Goal: Task Accomplishment & Management: Use online tool/utility

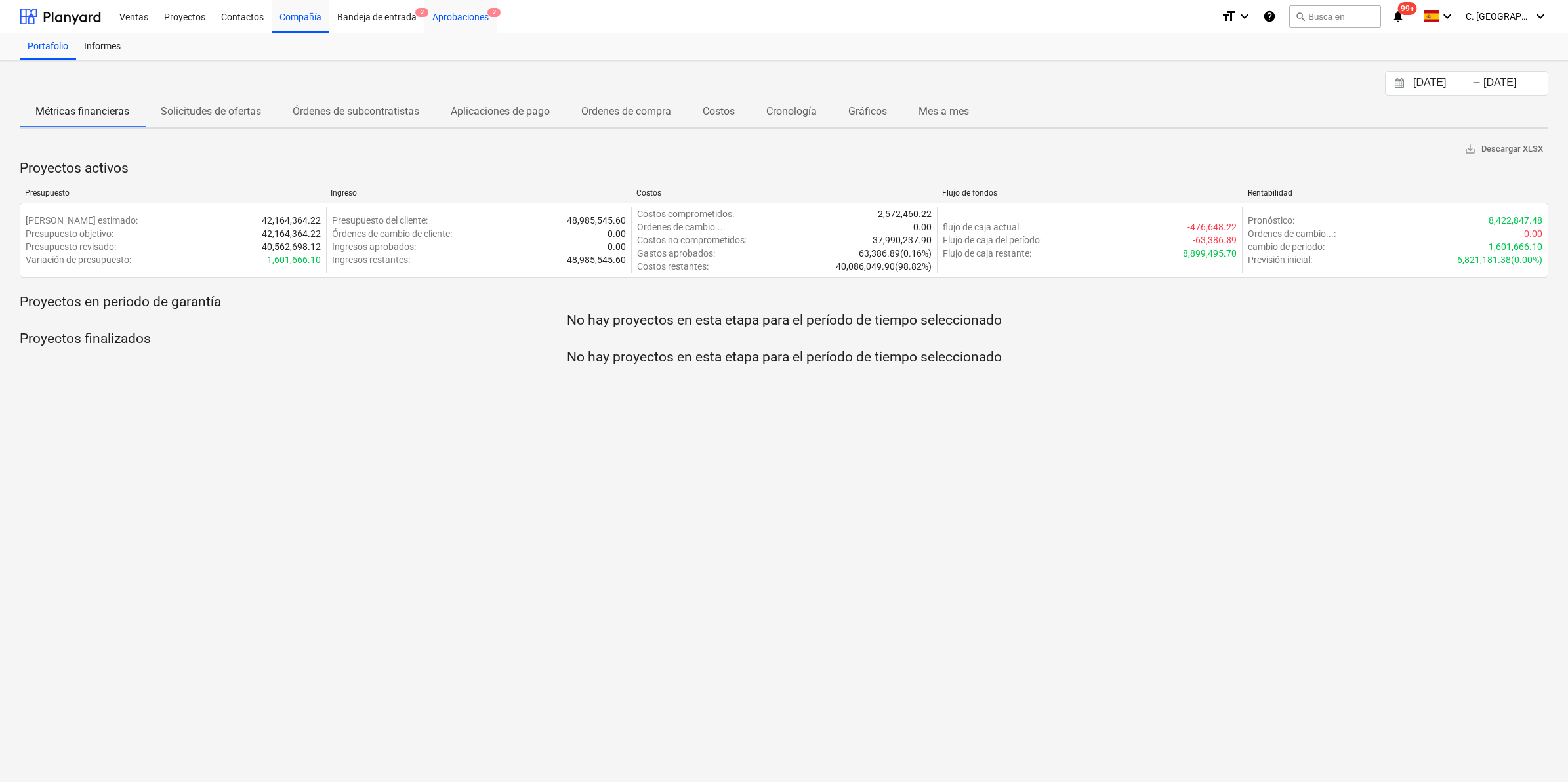
click at [458, 20] on div "Aprobaciones 2" at bounding box center [461, 16] width 72 height 33
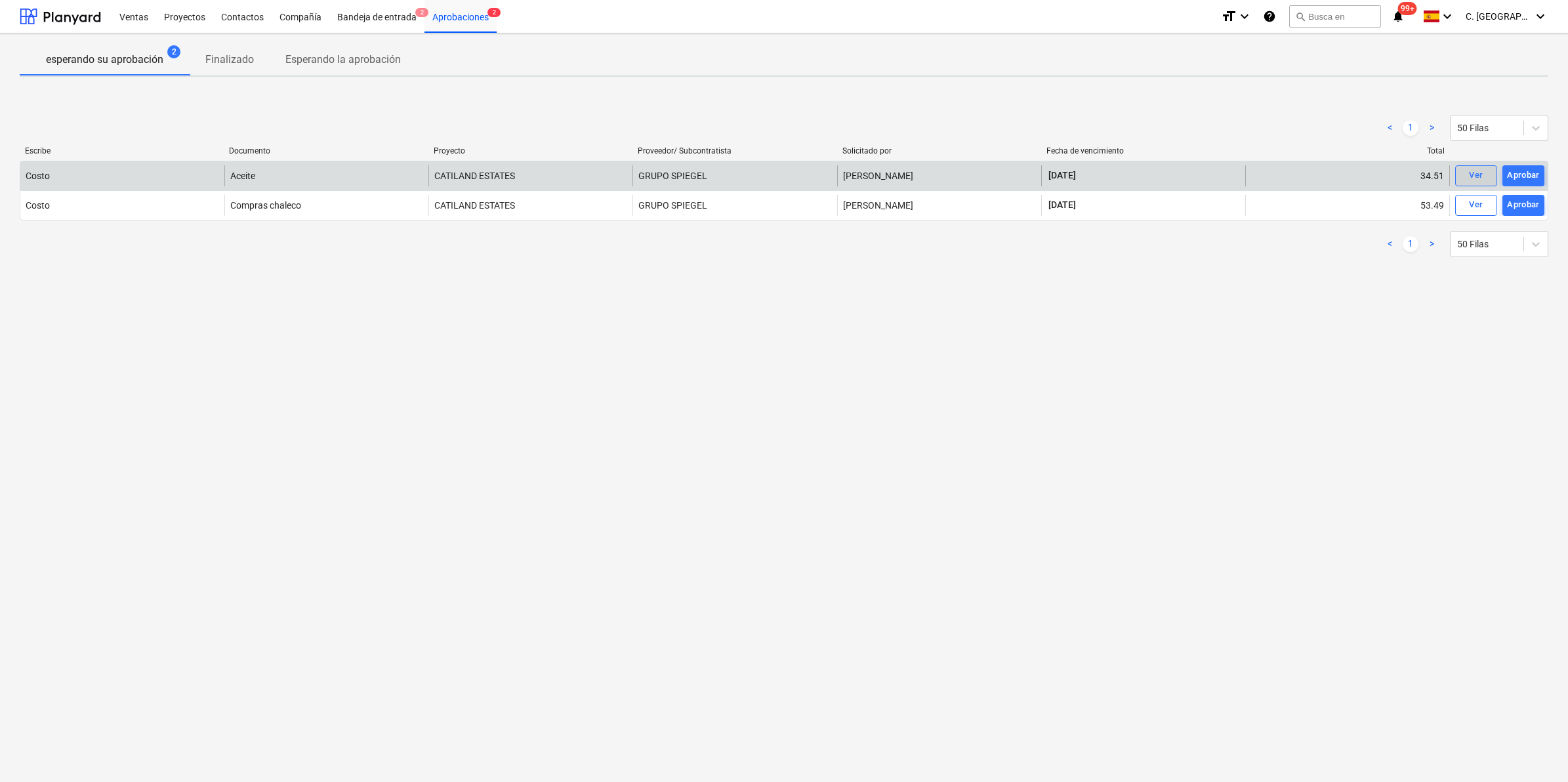
click at [1043, 179] on button "Ver" at bounding box center [1476, 175] width 42 height 21
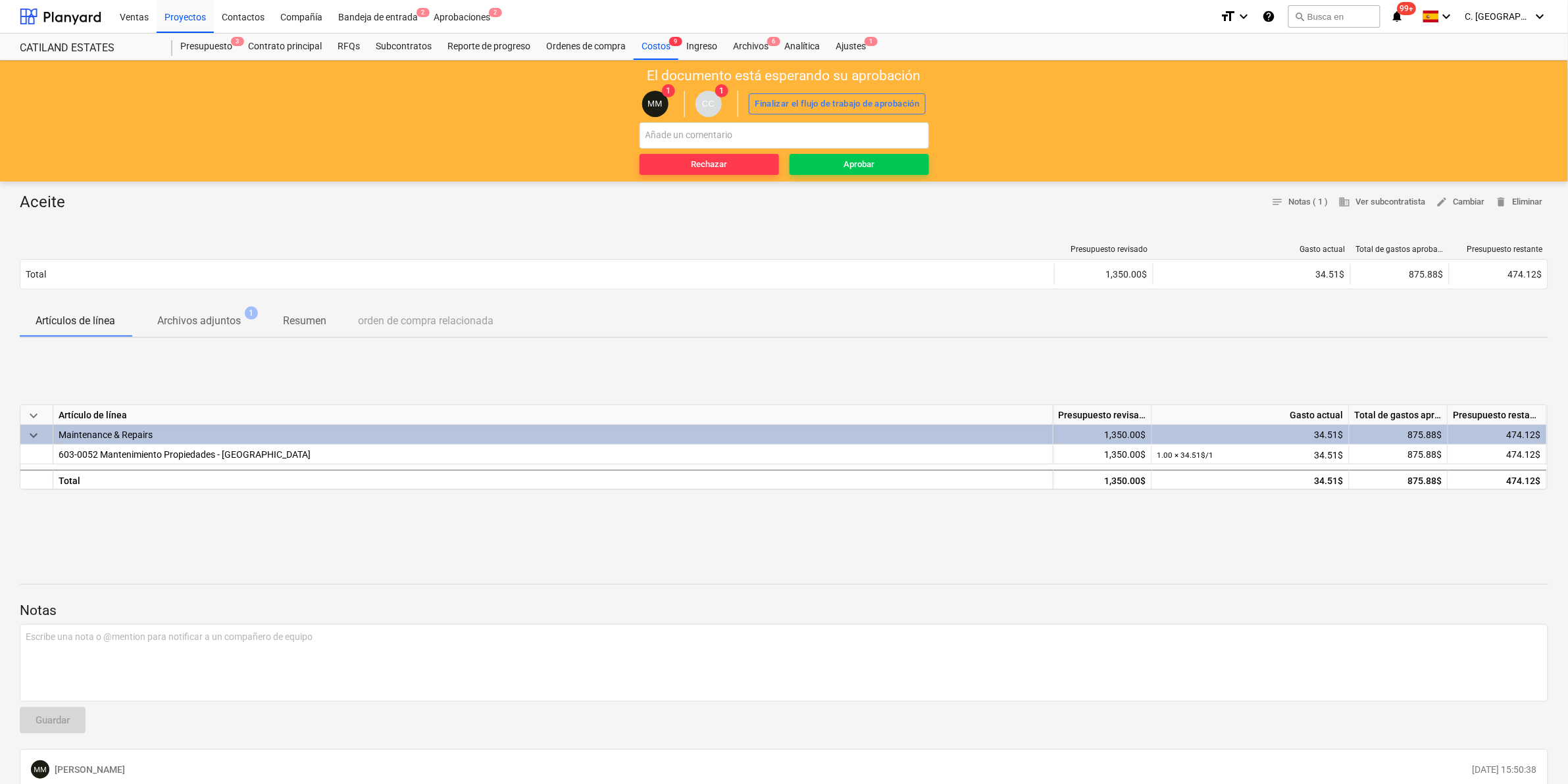
click at [189, 328] on p "Archivos adjuntos" at bounding box center [199, 320] width 84 height 16
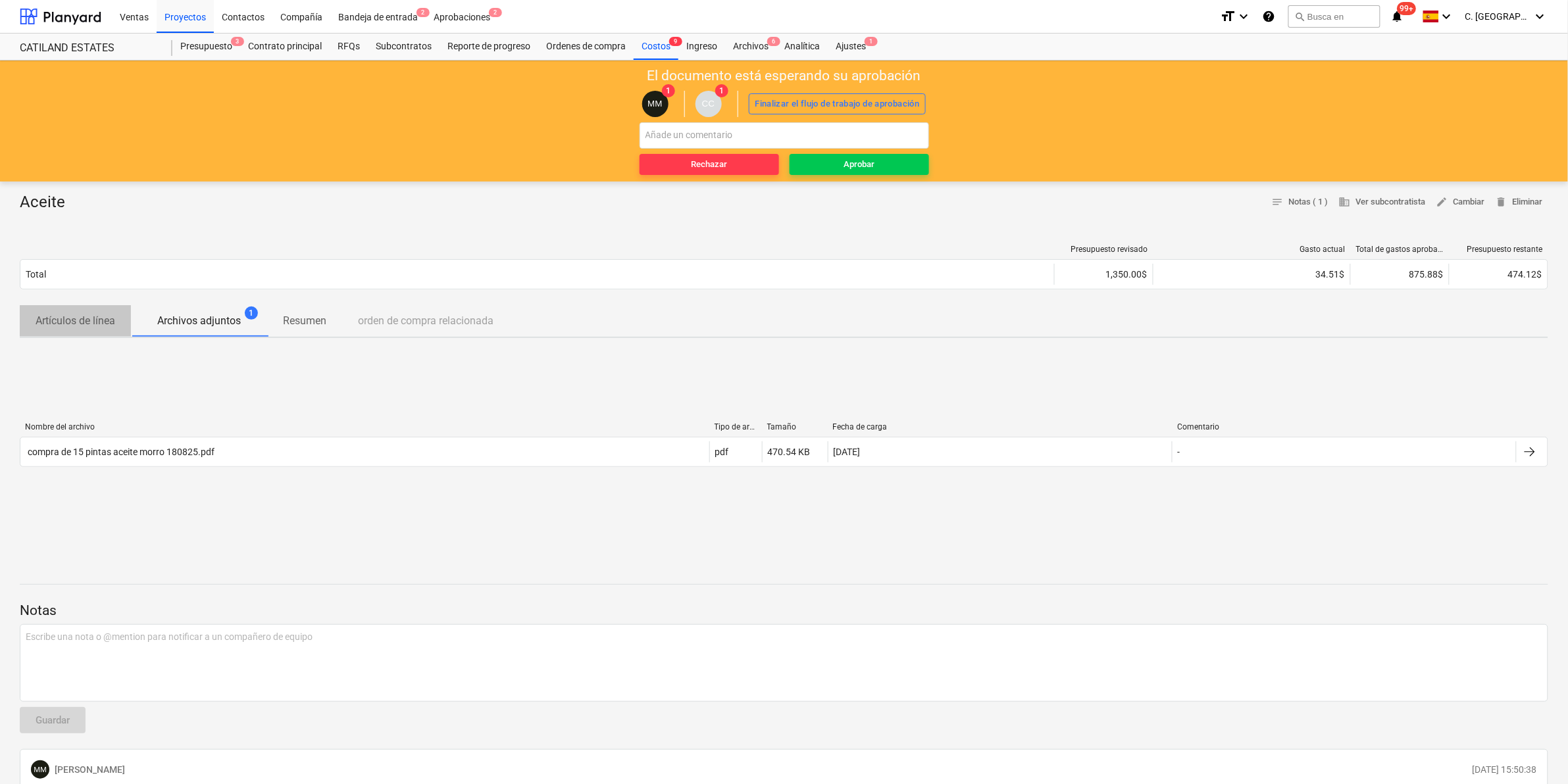
click at [64, 309] on span "Artículos de línea" at bounding box center [75, 320] width 111 height 23
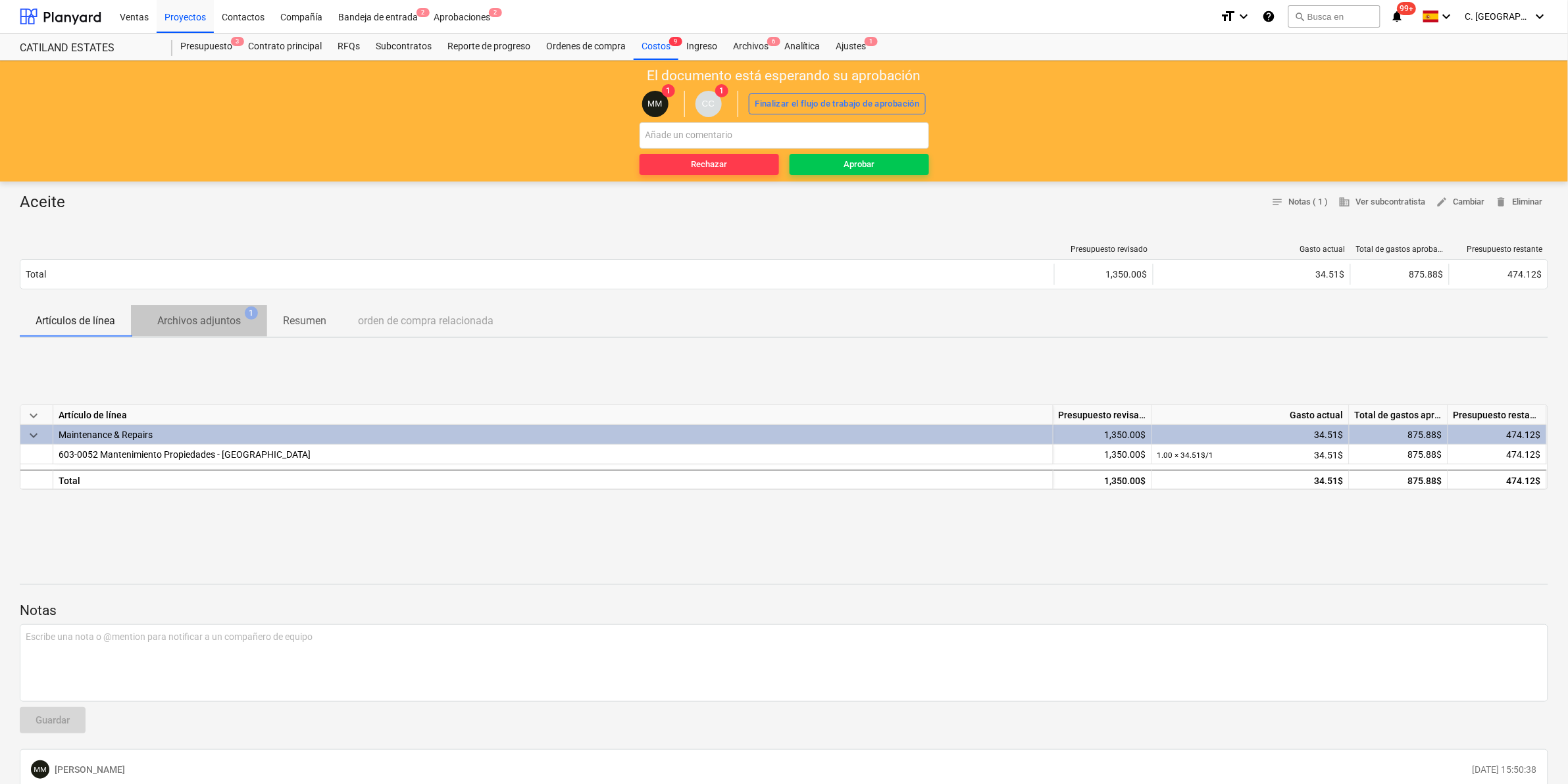
click at [208, 310] on span "Archivos adjuntos 1" at bounding box center [199, 320] width 137 height 24
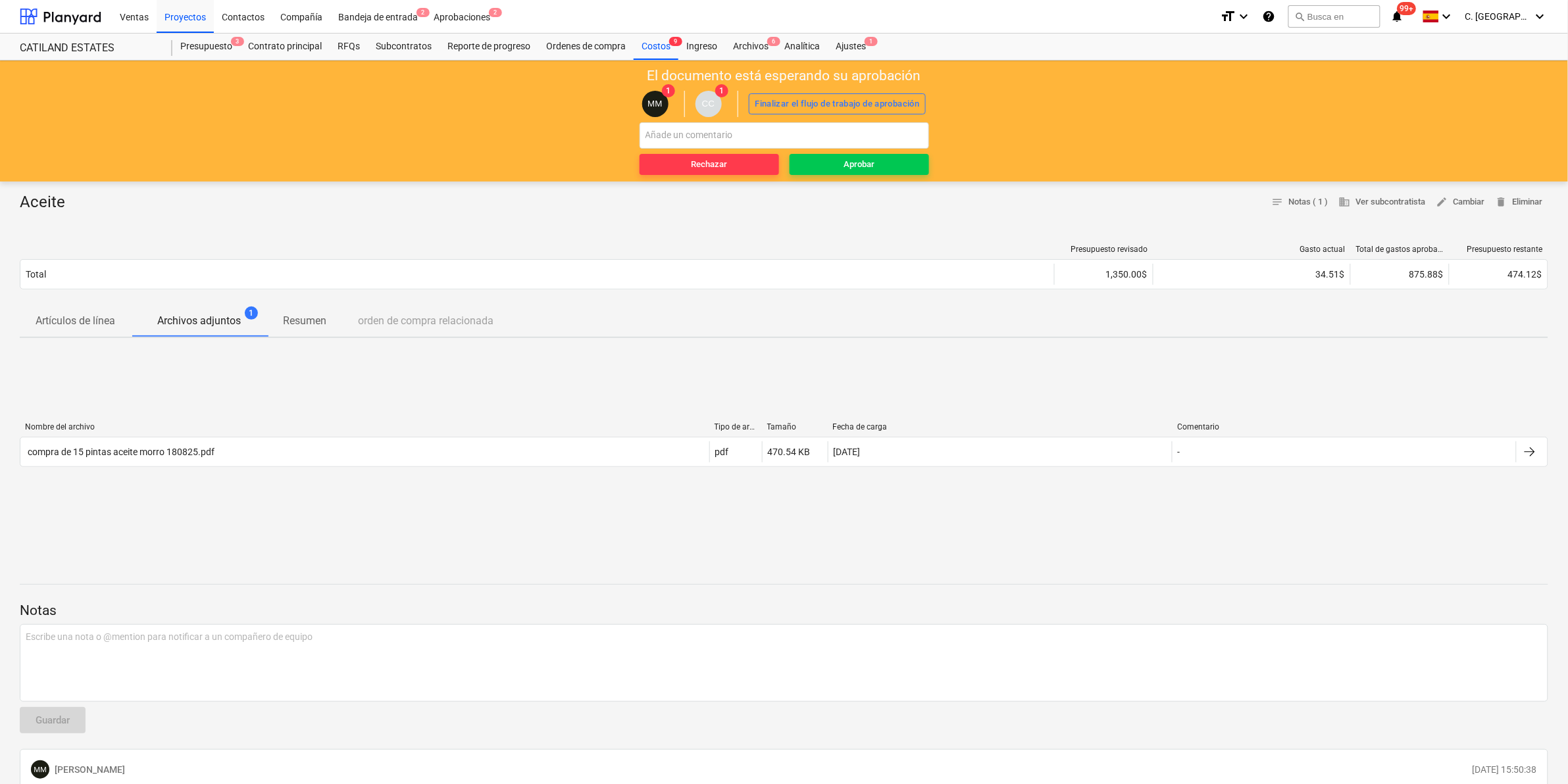
click at [105, 322] on p "Artículos de línea" at bounding box center [75, 320] width 80 height 16
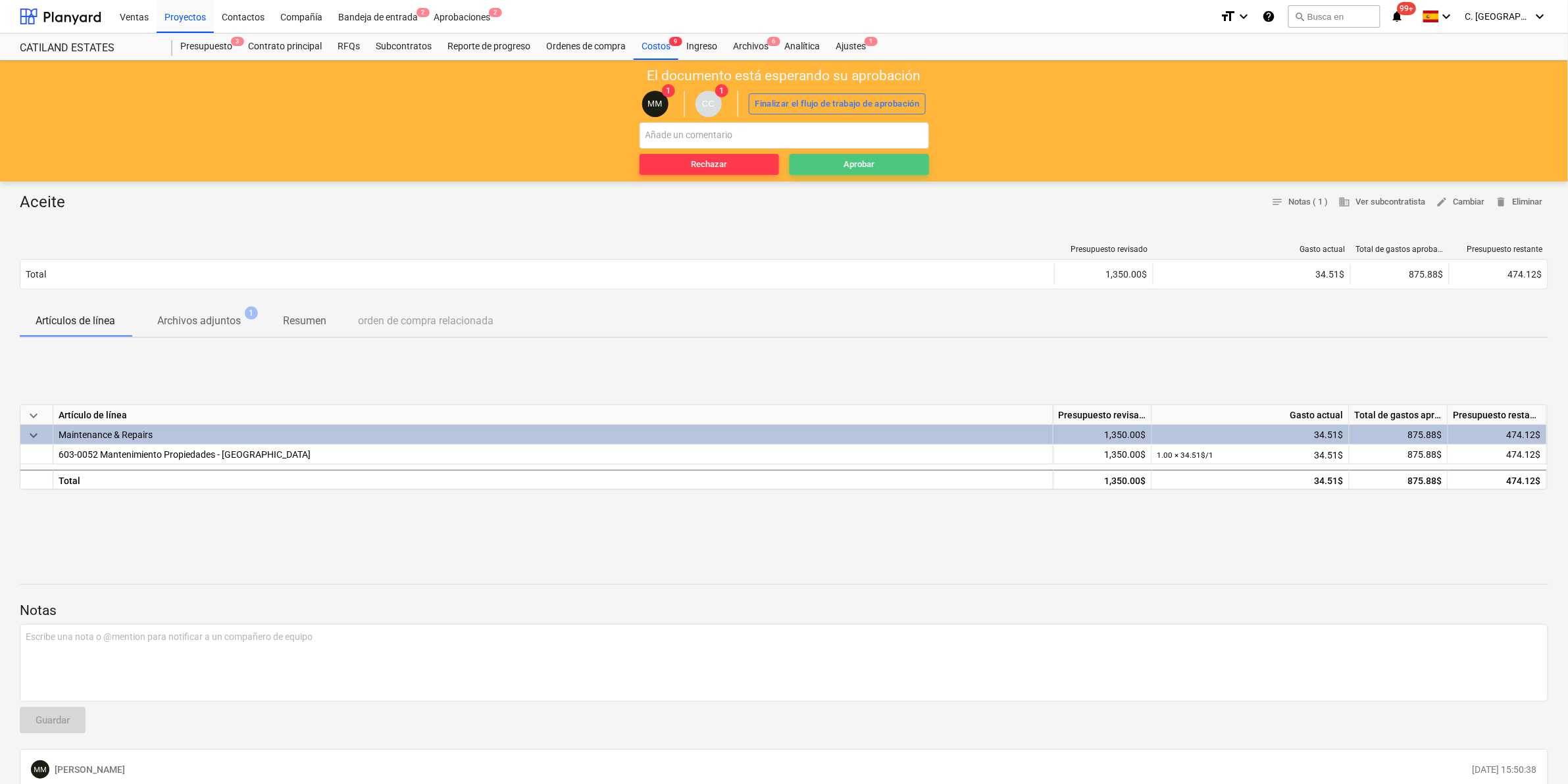
click at [885, 165] on span "Aprobar" at bounding box center [858, 164] width 129 height 15
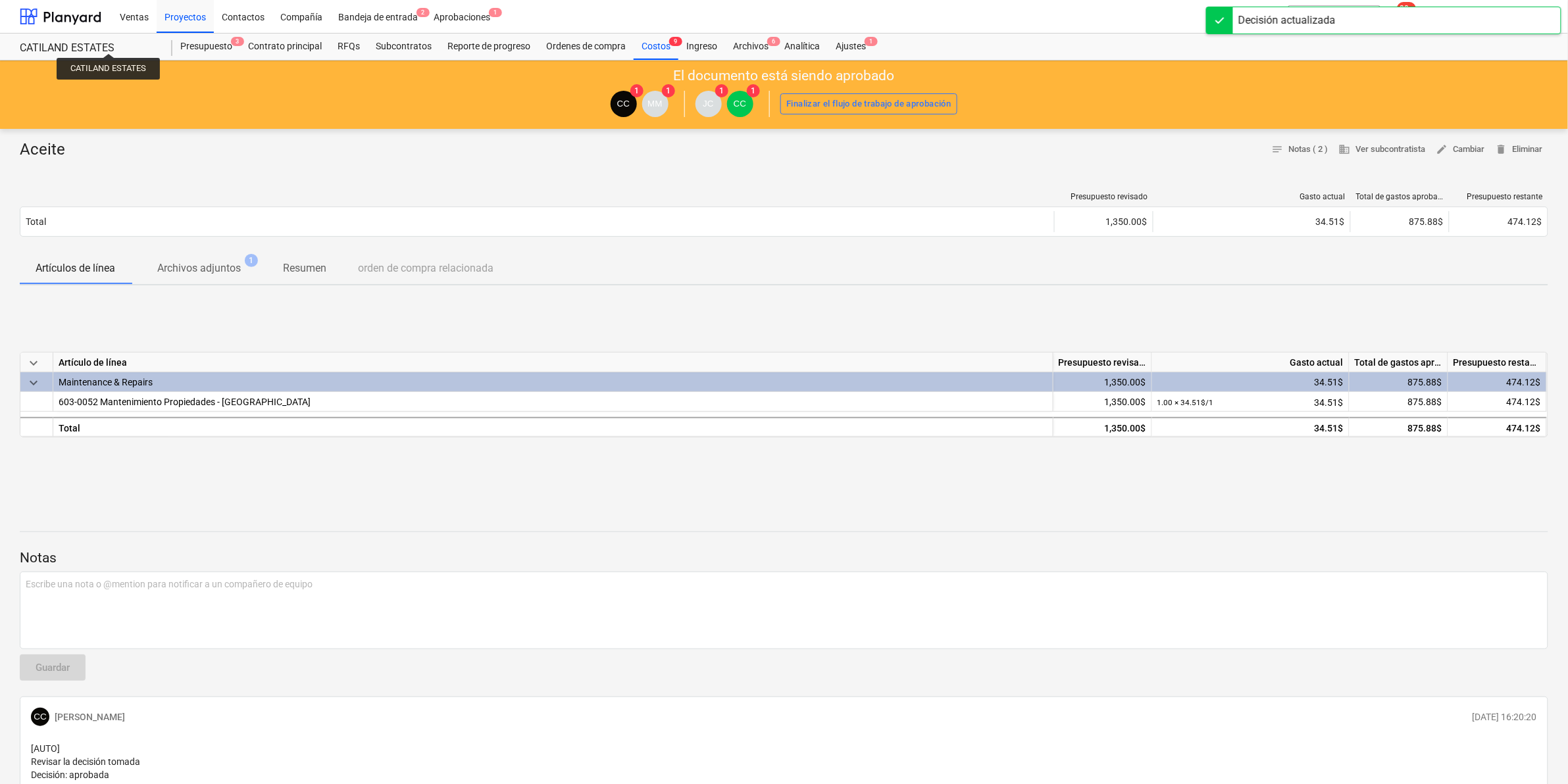
click at [109, 42] on div "CATILAND ESTATES" at bounding box center [87, 48] width 137 height 14
click at [218, 47] on div "Presupuesto 3" at bounding box center [206, 46] width 68 height 26
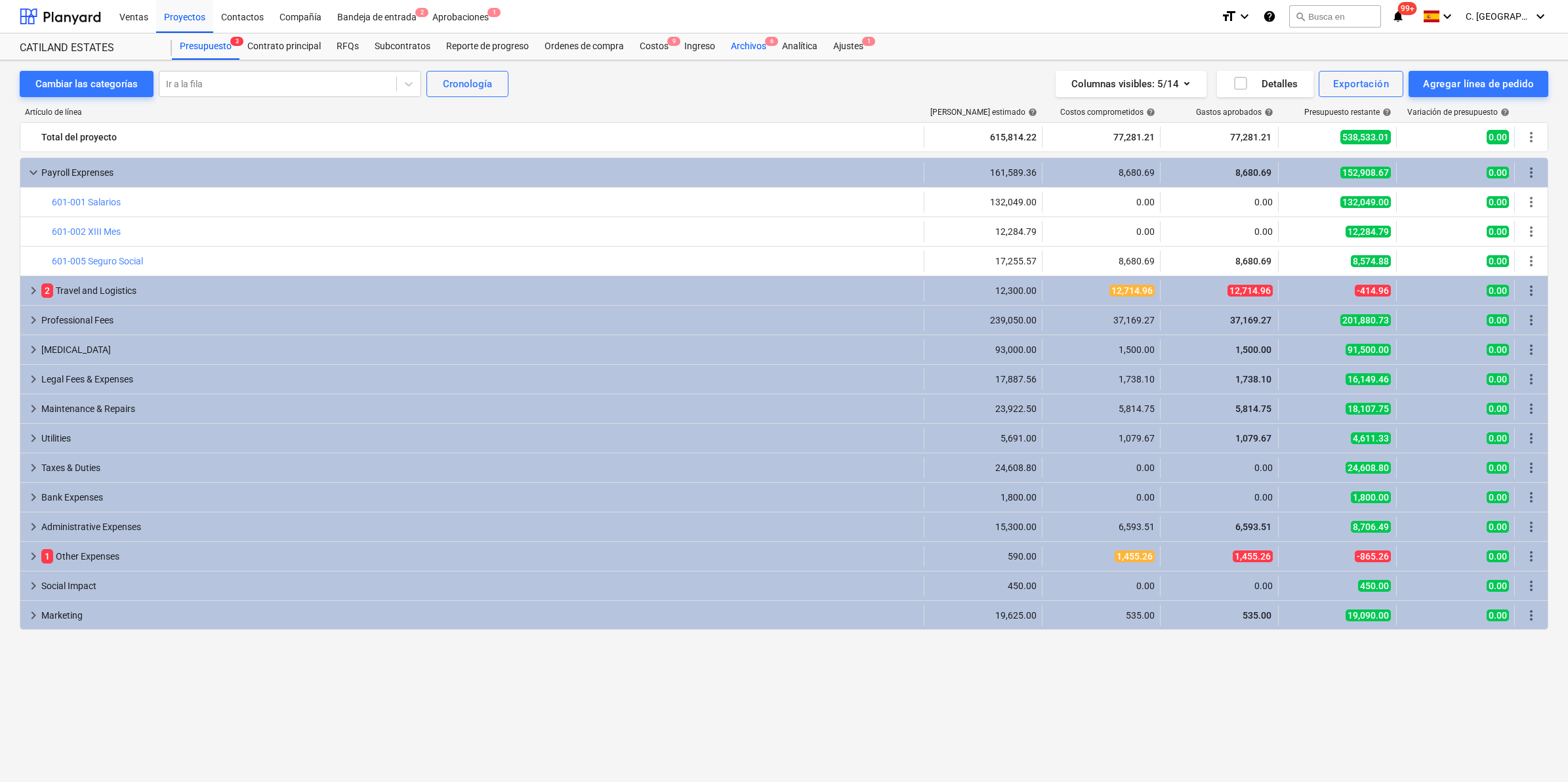
click at [739, 51] on div "Archivos 6" at bounding box center [748, 46] width 51 height 26
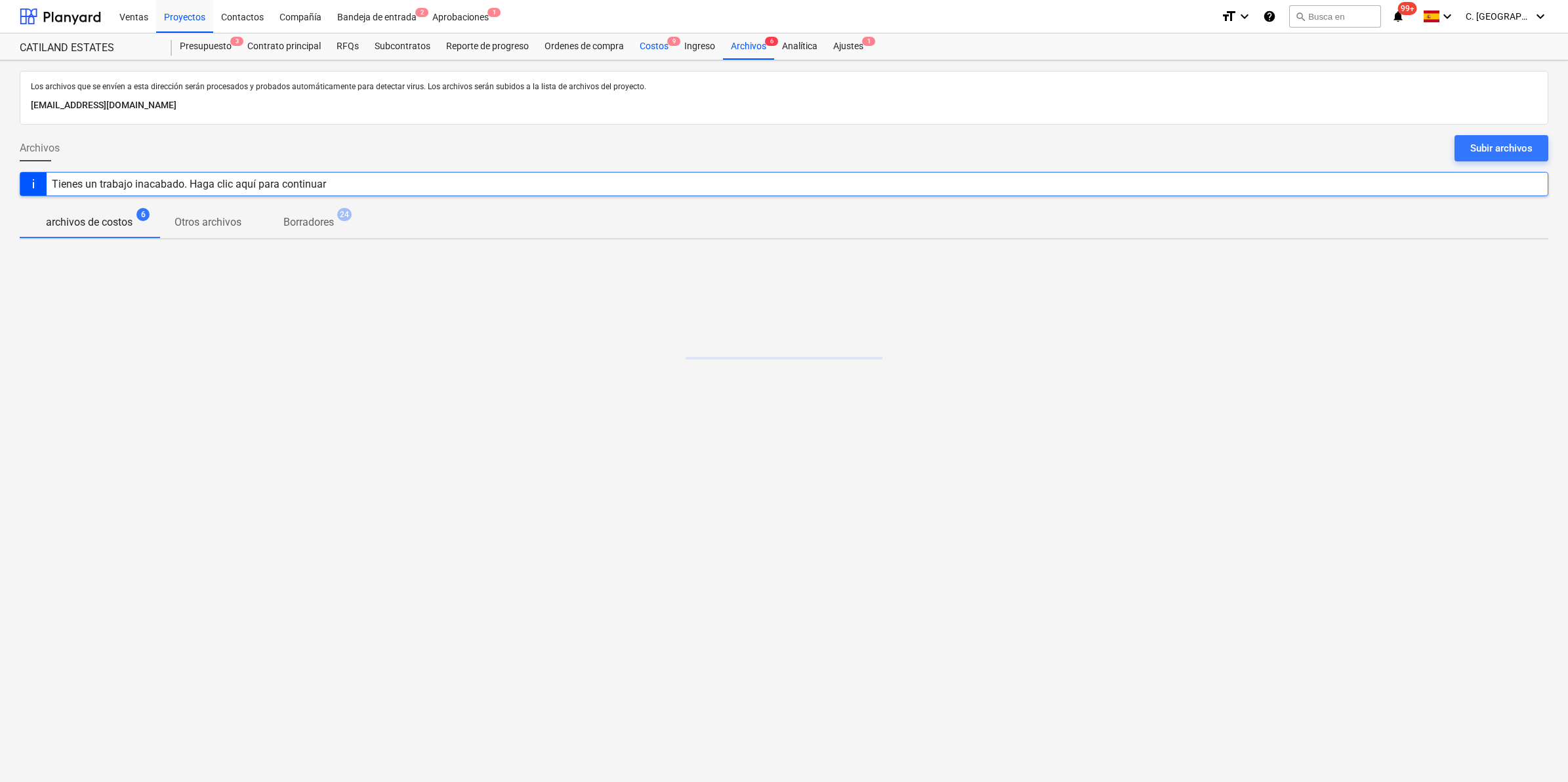
click at [653, 46] on div "Costos 9" at bounding box center [654, 46] width 44 height 26
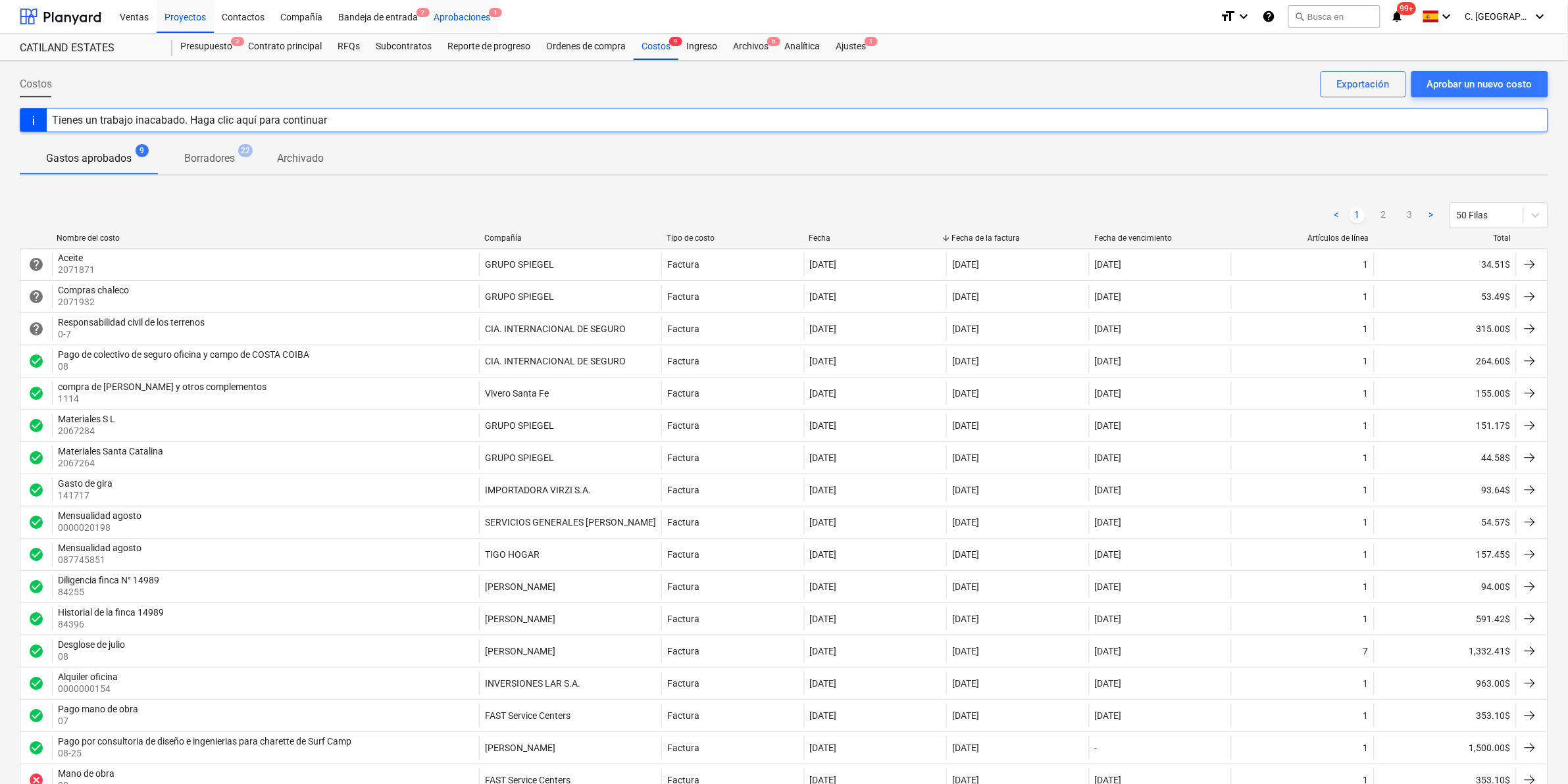
click at [474, 10] on div "Aprobaciones 1" at bounding box center [462, 16] width 72 height 33
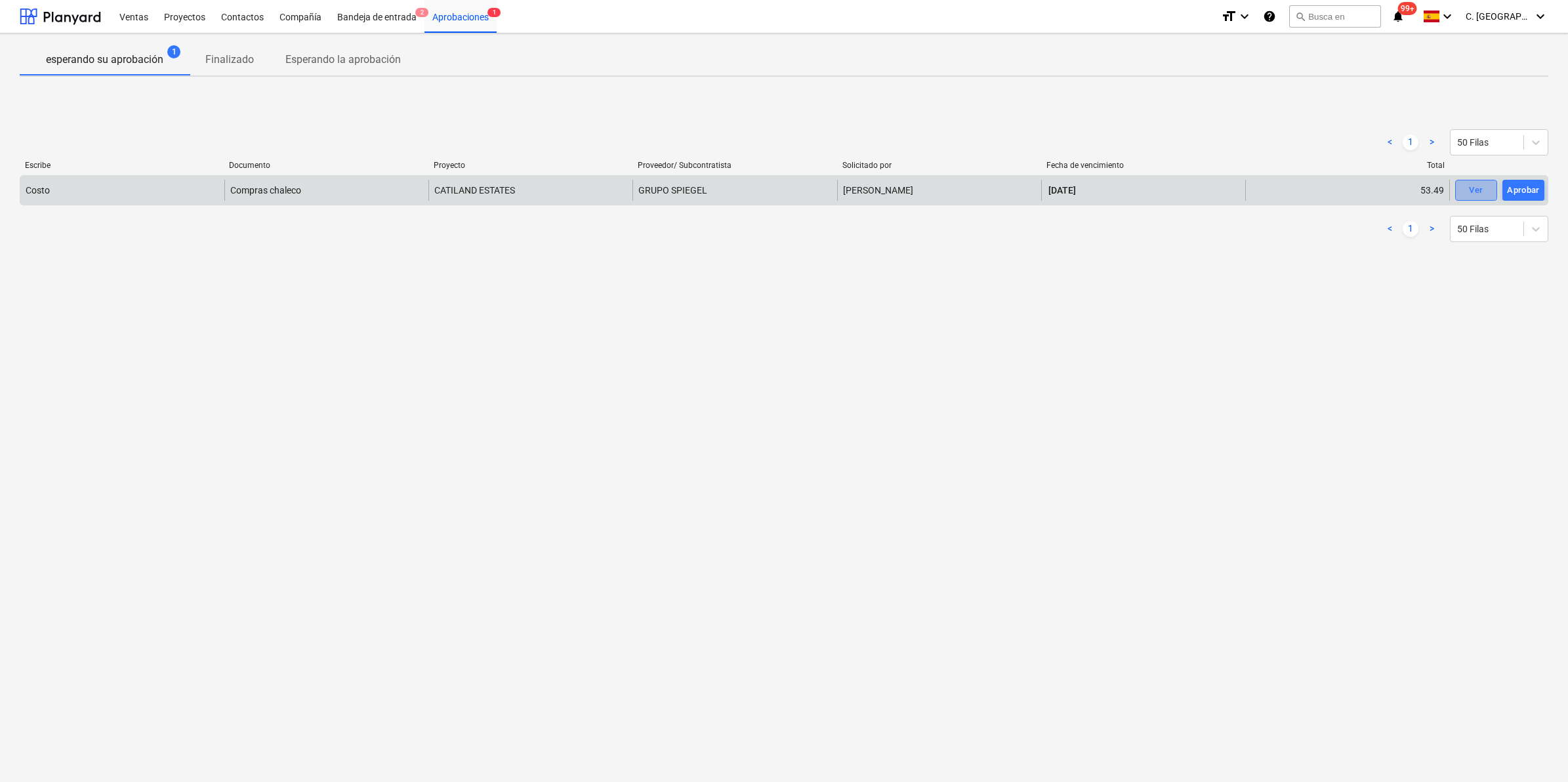
click at [1043, 183] on div "Ver" at bounding box center [1476, 191] width 14 height 15
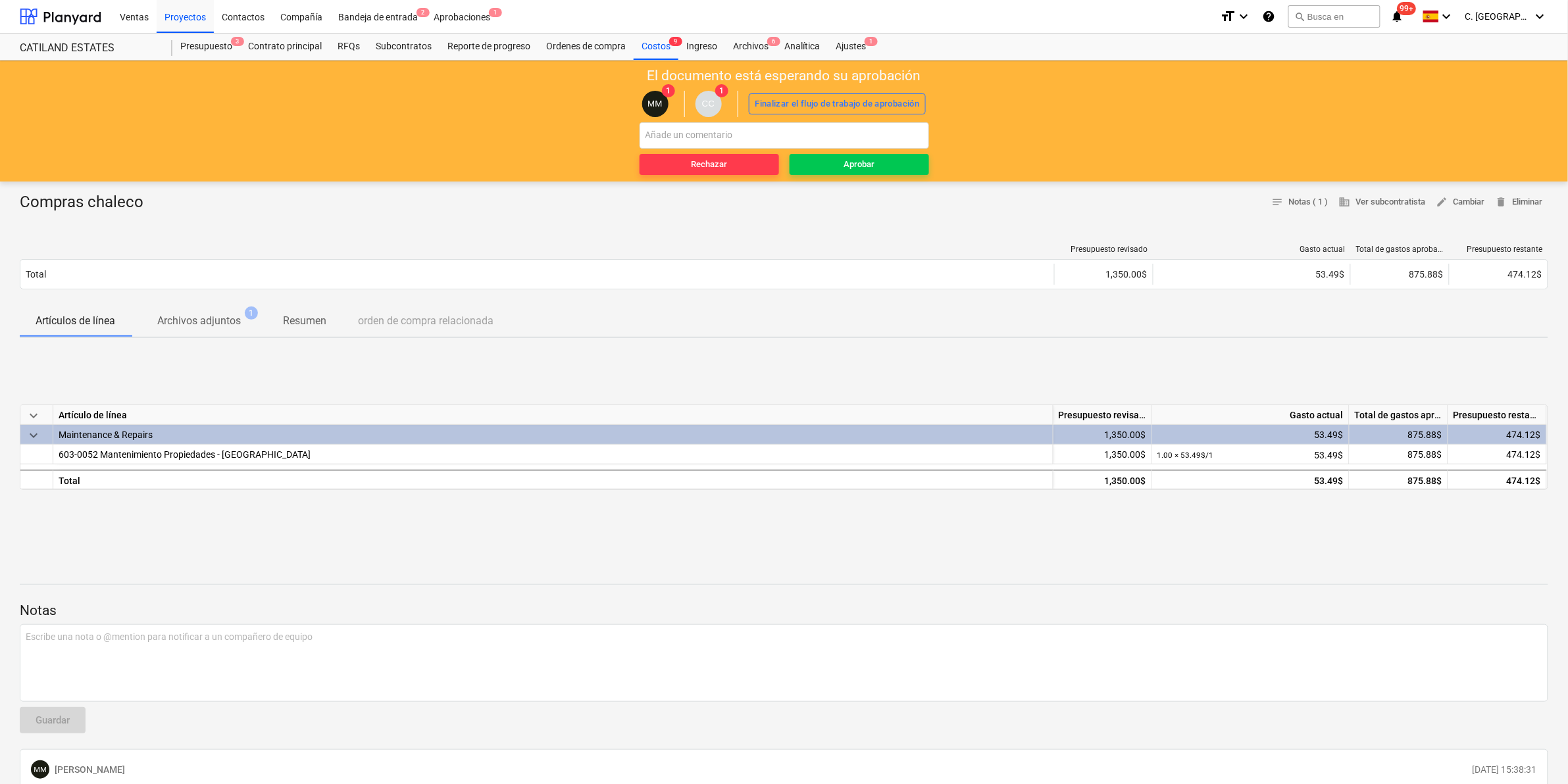
click at [206, 321] on p "Archivos adjuntos" at bounding box center [199, 320] width 84 height 16
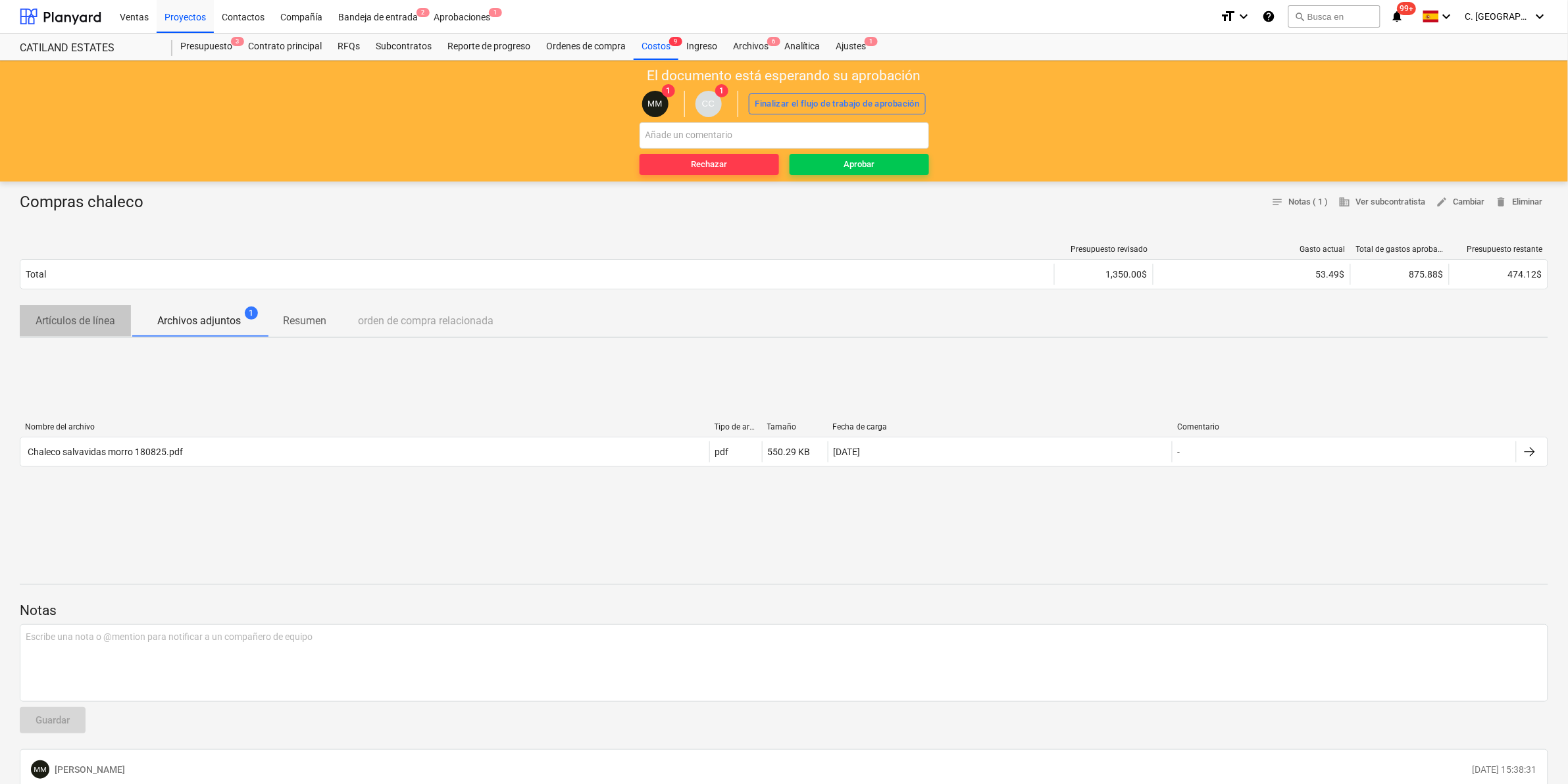
click at [84, 321] on p "Artículos de línea" at bounding box center [75, 320] width 80 height 16
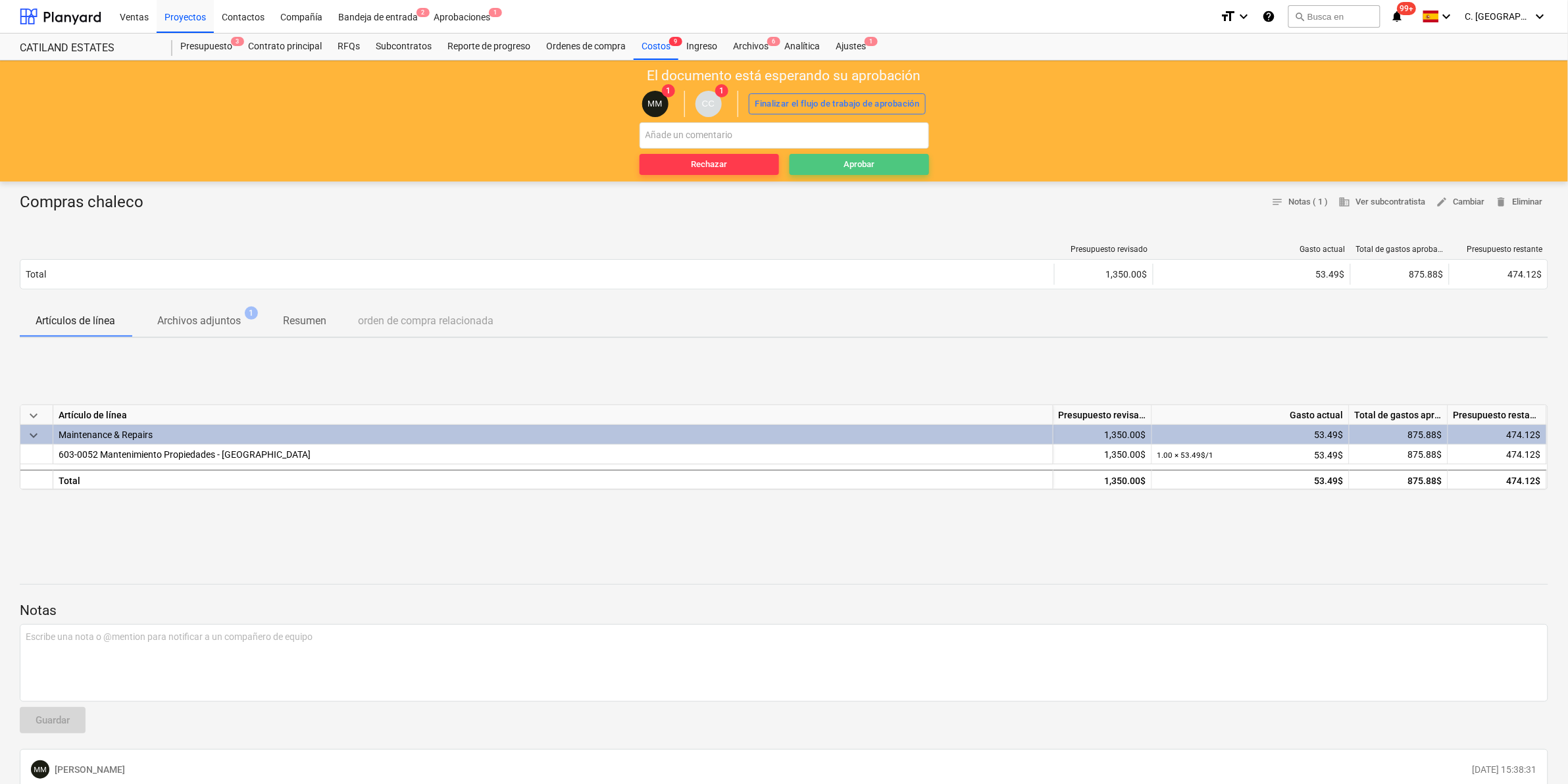
click at [869, 158] on div "Aprobar" at bounding box center [858, 164] width 31 height 15
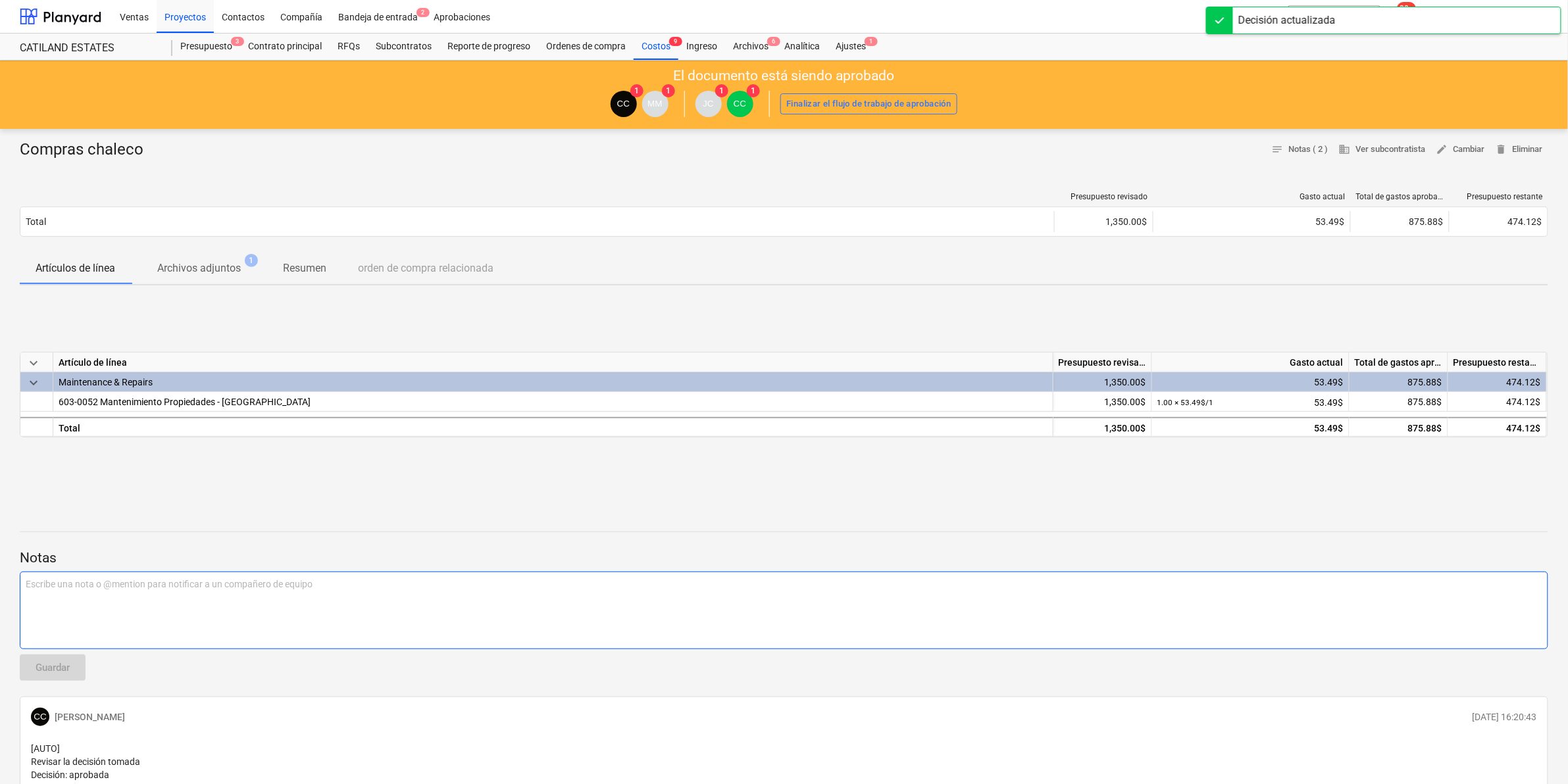
click at [679, 488] on div "Escribe una nota o @mention para notificar a un compañero de equipo ﻿" at bounding box center [783, 610] width 1528 height 78
